Goal: Communication & Community: Answer question/provide support

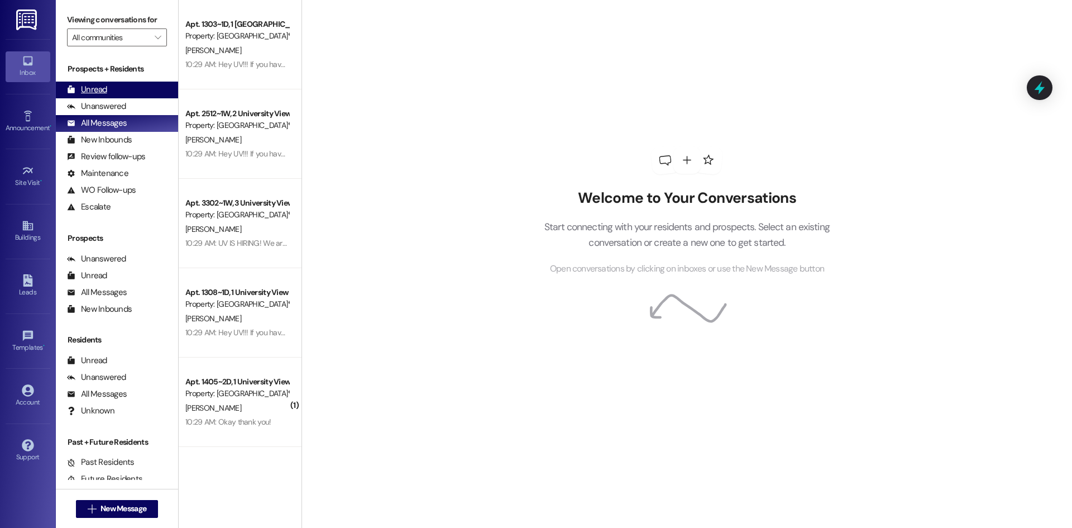
click at [98, 91] on div "Unread" at bounding box center [87, 90] width 40 height 12
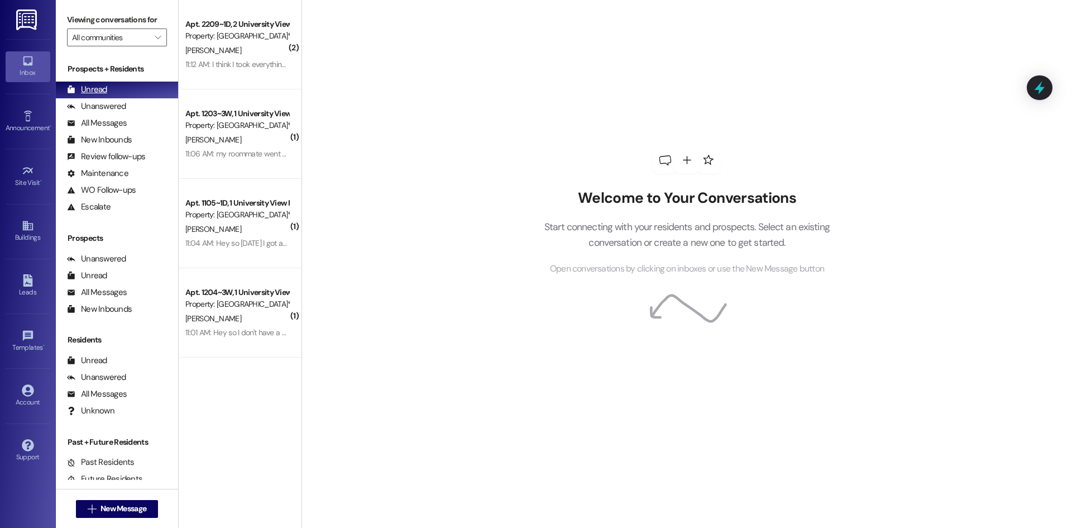
click at [89, 90] on div "Unread" at bounding box center [87, 90] width 40 height 12
click at [117, 106] on div "Unanswered" at bounding box center [96, 107] width 59 height 12
click at [109, 84] on div "Unread (0)" at bounding box center [117, 90] width 122 height 17
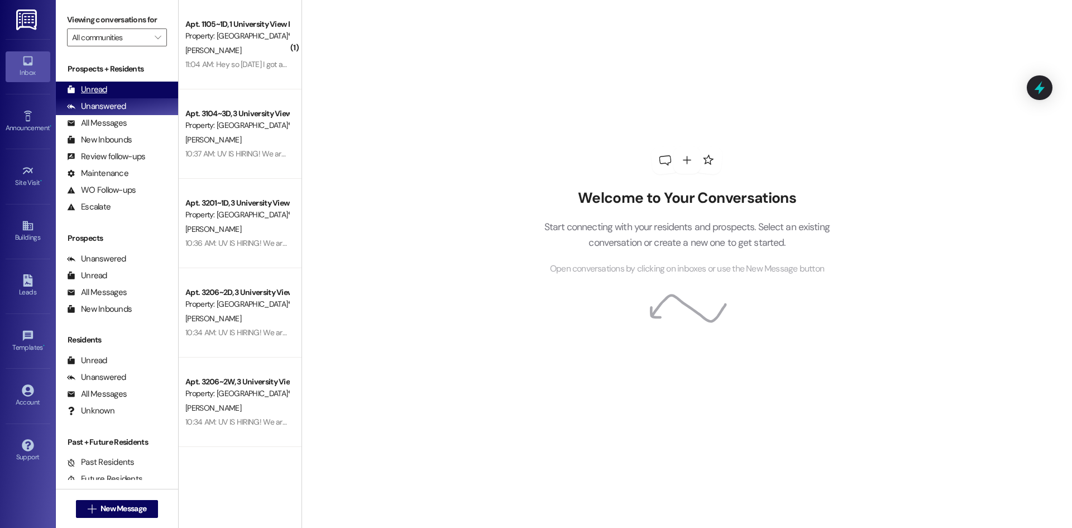
click at [102, 90] on div "Unread" at bounding box center [87, 90] width 40 height 12
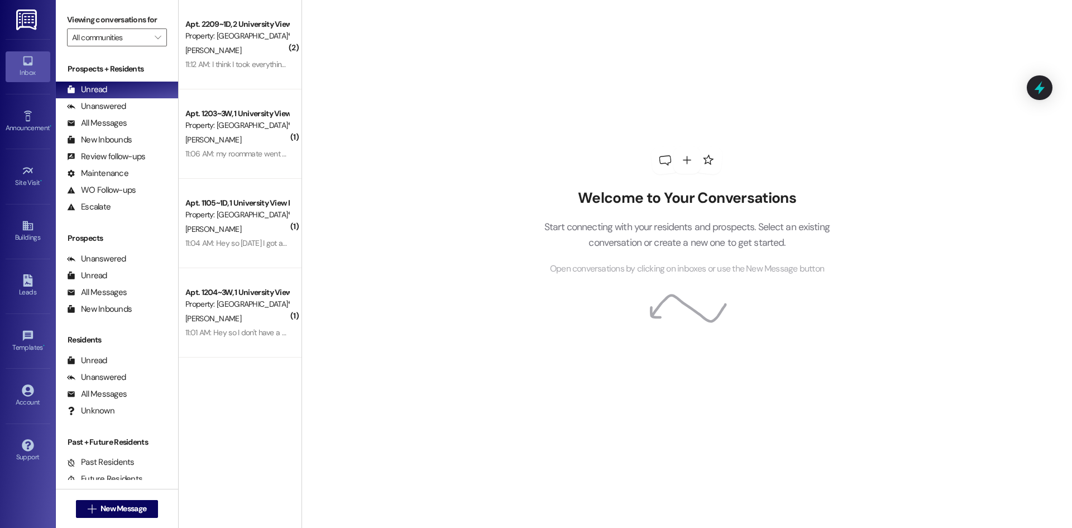
click at [413, 56] on div "Welcome to Your Conversations Start connecting with your residents and prospect…" at bounding box center [687, 264] width 771 height 528
